Goal: Task Accomplishment & Management: Manage account settings

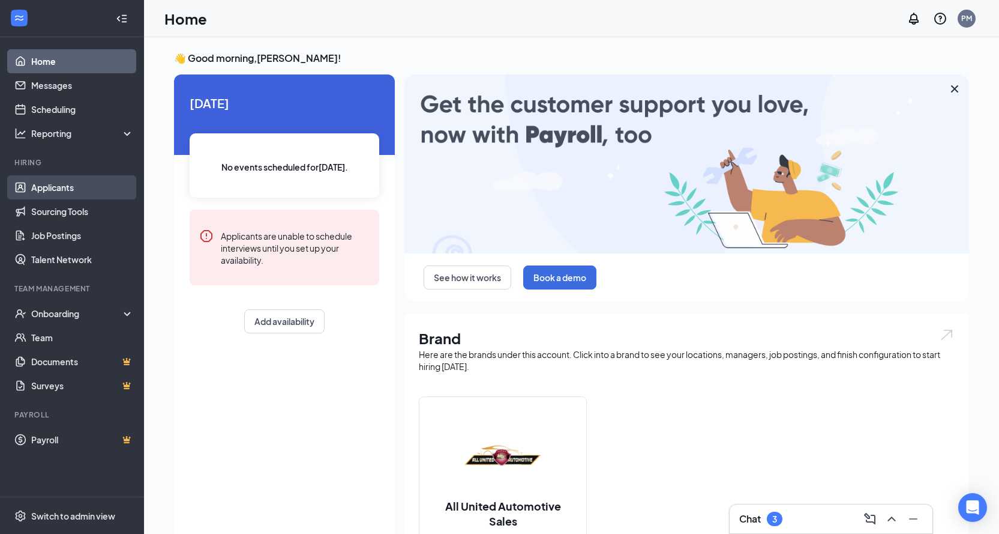
click at [62, 176] on link "Applicants" at bounding box center [82, 187] width 103 height 24
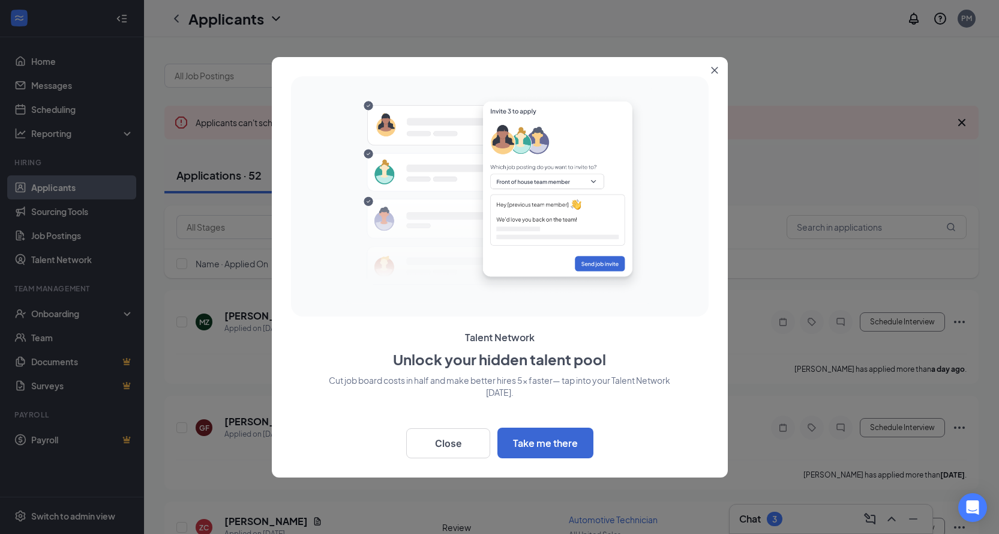
click at [718, 63] on button "Close" at bounding box center [718, 68] width 22 height 22
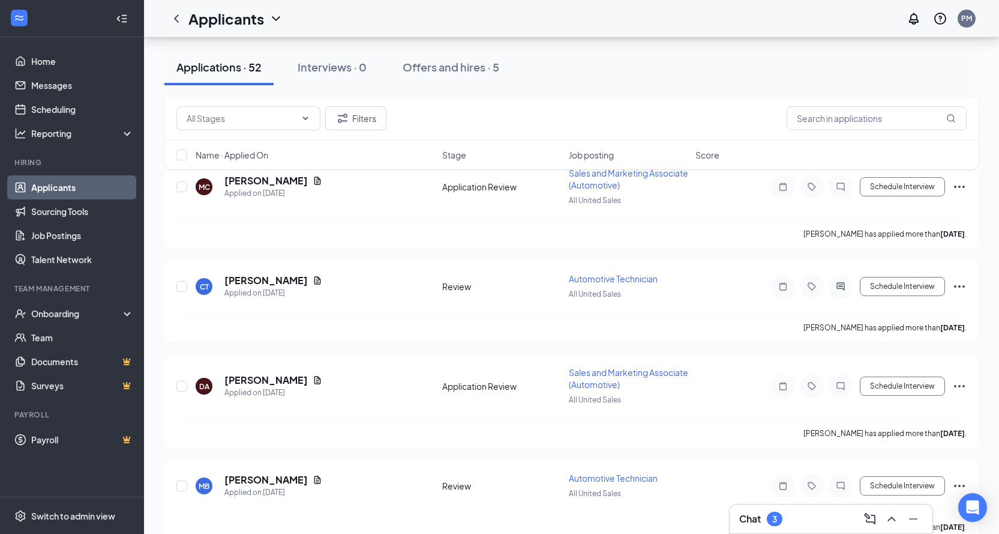
scroll to position [780, 0]
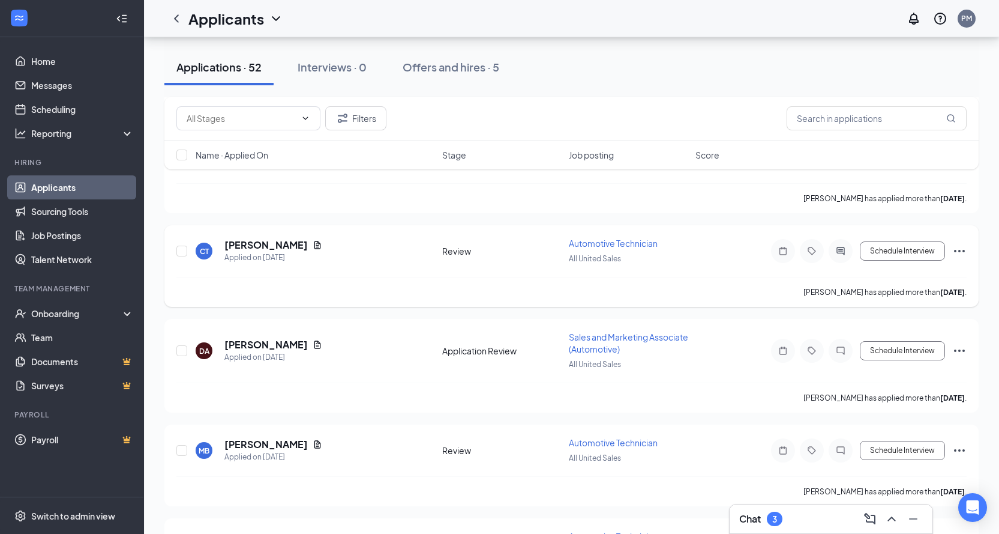
click at [960, 250] on icon "Ellipses" at bounding box center [960, 251] width 14 height 14
click at [614, 244] on span "Automotive Technician" at bounding box center [613, 243] width 89 height 11
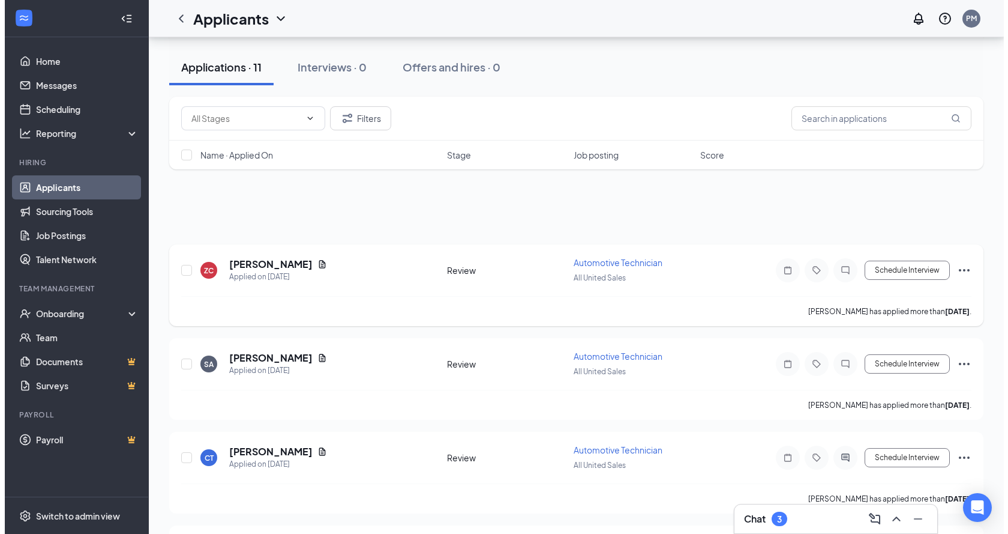
scroll to position [180, 0]
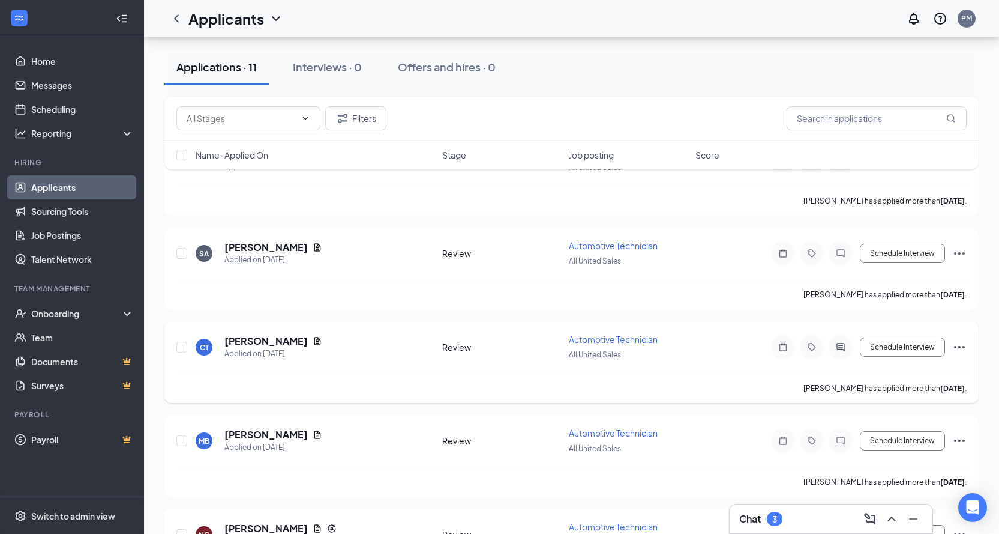
click at [197, 348] on div "CT" at bounding box center [204, 347] width 17 height 17
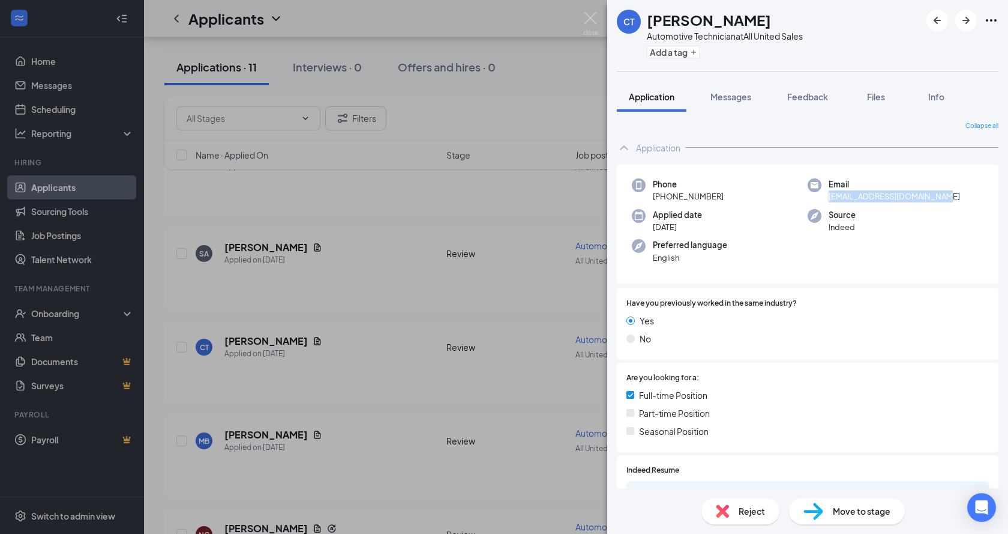
drag, startPoint x: 825, startPoint y: 195, endPoint x: 941, endPoint y: 202, distance: 116.6
click at [941, 202] on div "Email [EMAIL_ADDRESS][DOMAIN_NAME]" at bounding box center [896, 190] width 176 height 25
